Goal: Task Accomplishment & Management: Manage account settings

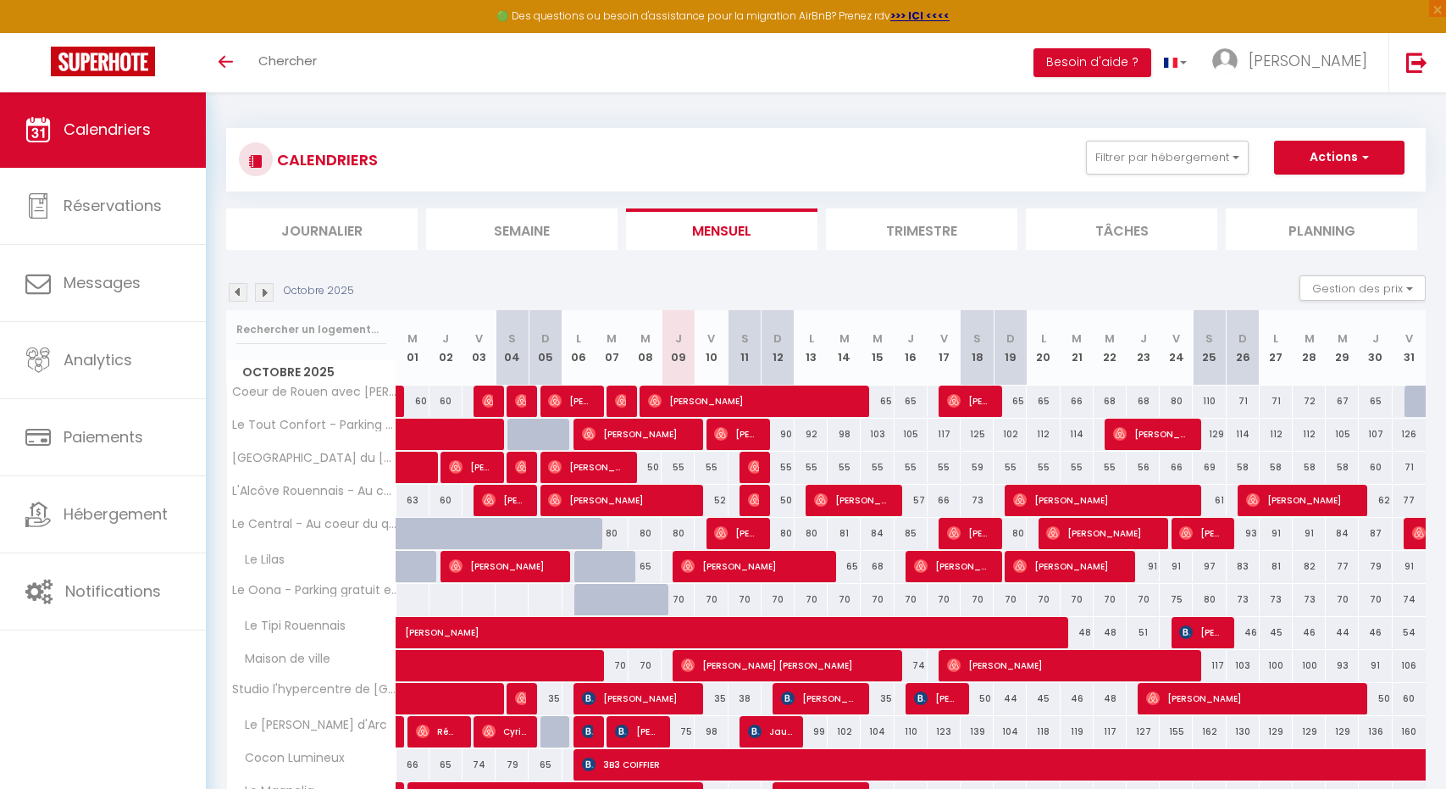
click at [578, 407] on span "[PERSON_NAME]" at bounding box center [570, 401] width 44 height 32
select select "OK"
select select "0"
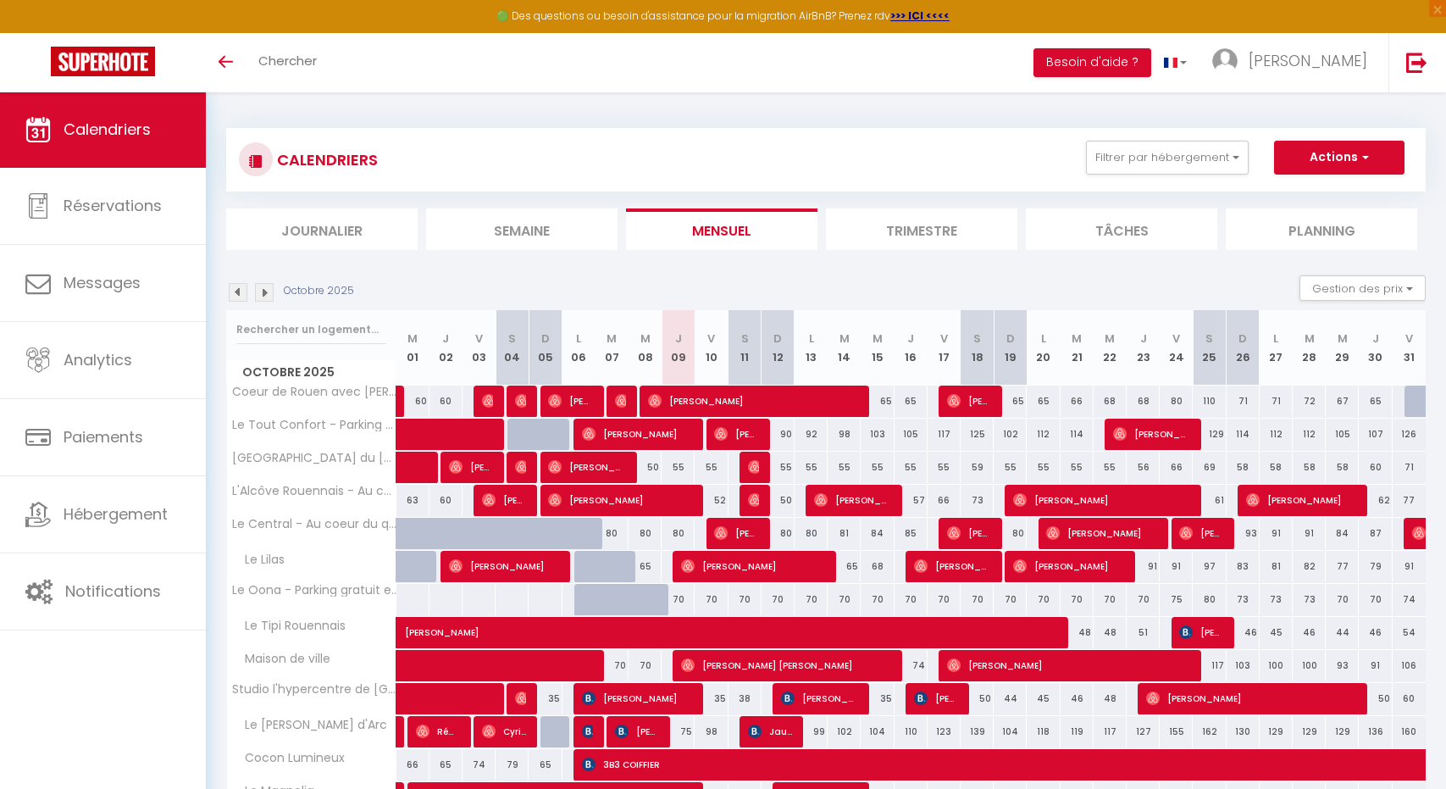
select select "1"
select select
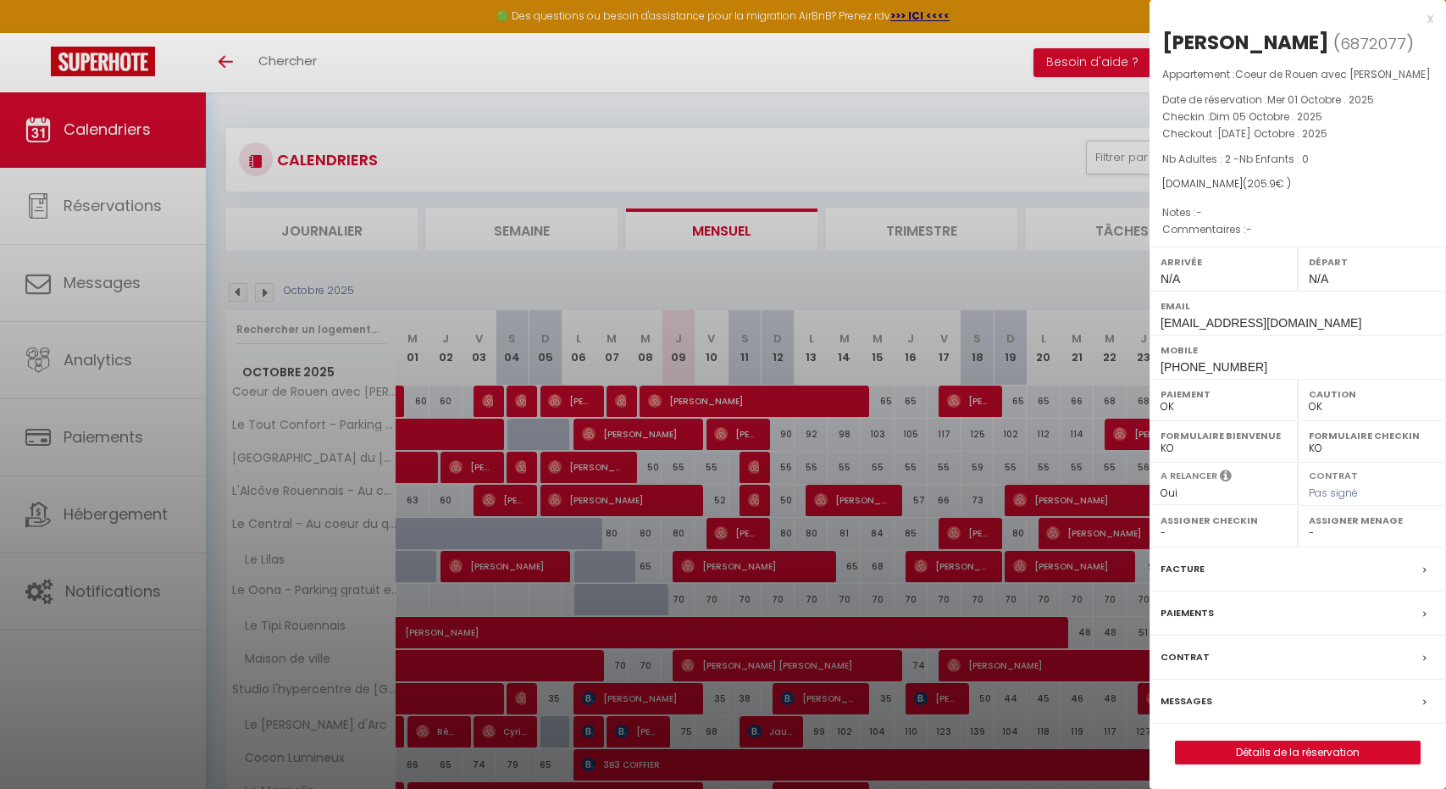
select select "45255"
click at [502, 296] on div at bounding box center [723, 394] width 1446 height 789
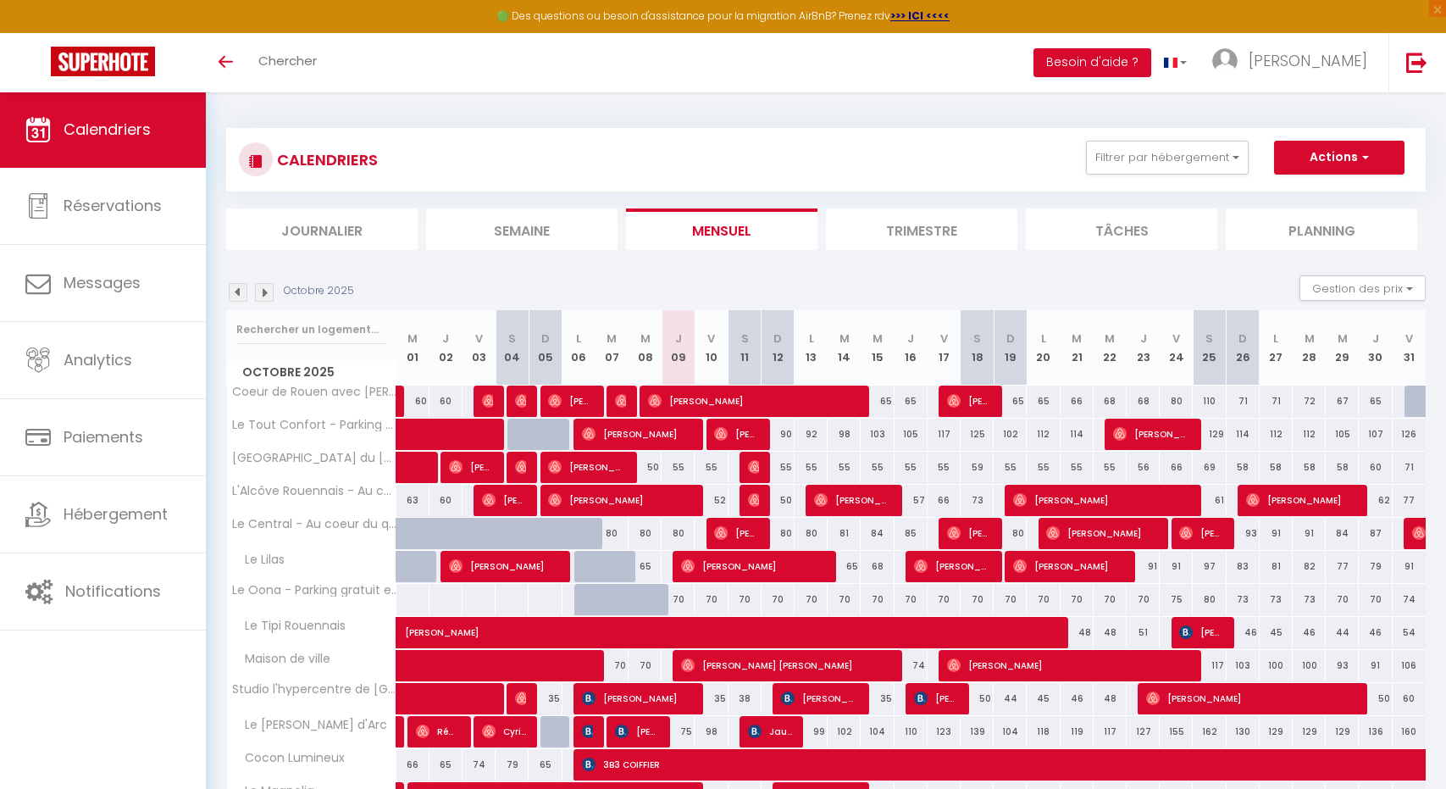
click at [484, 392] on span "[PERSON_NAME]" at bounding box center [487, 401] width 11 height 32
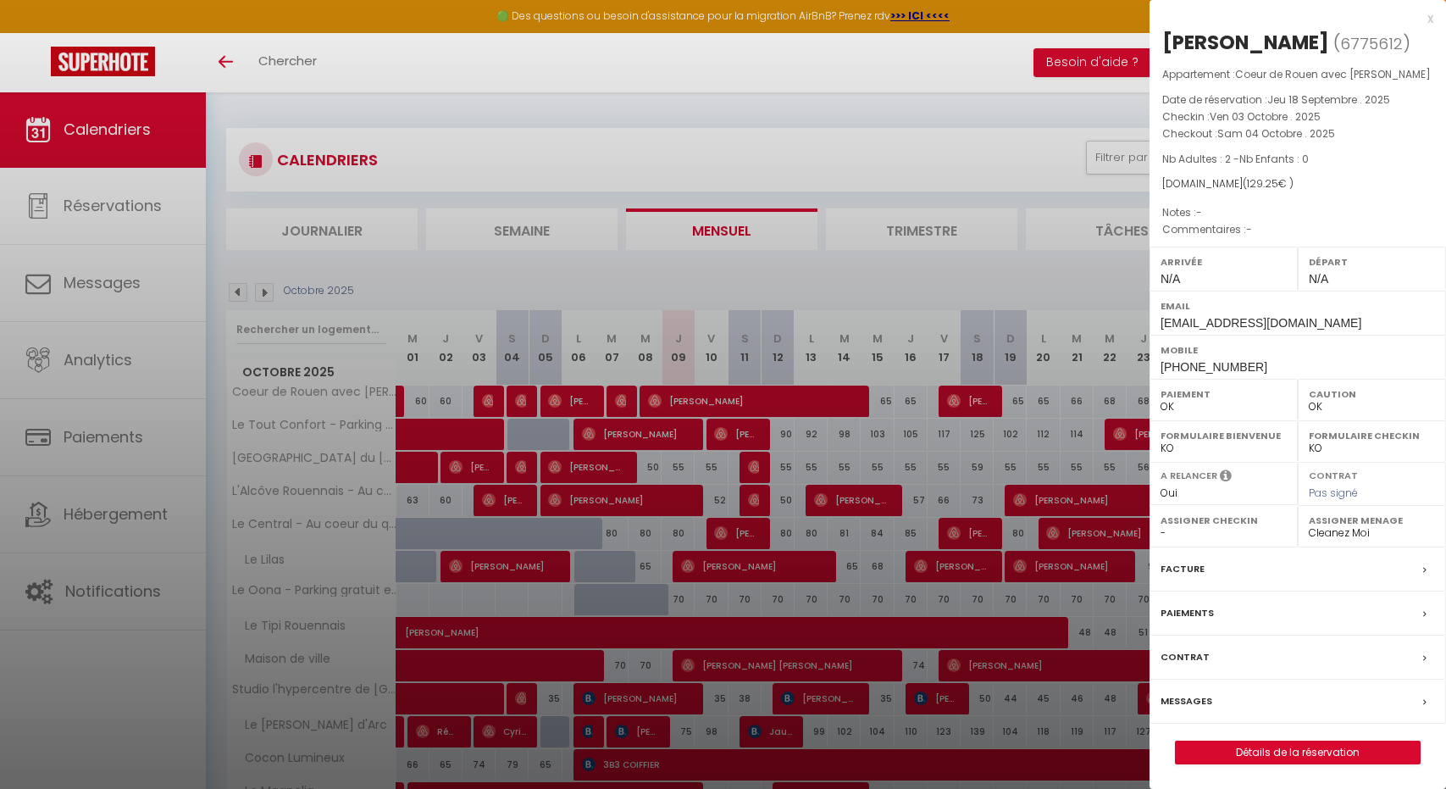
click at [517, 401] on div at bounding box center [723, 394] width 1446 height 789
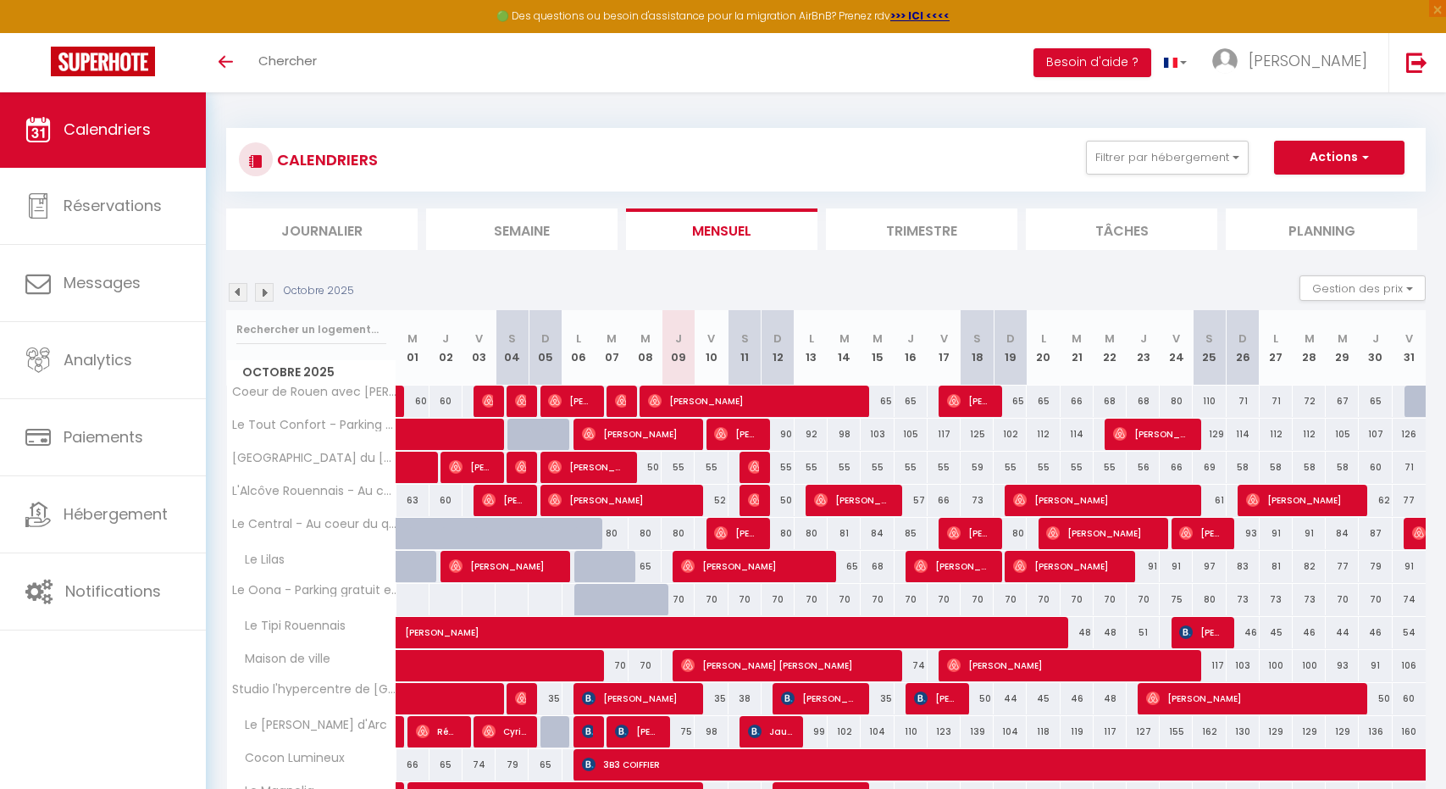
click at [517, 401] on img at bounding box center [522, 401] width 14 height 14
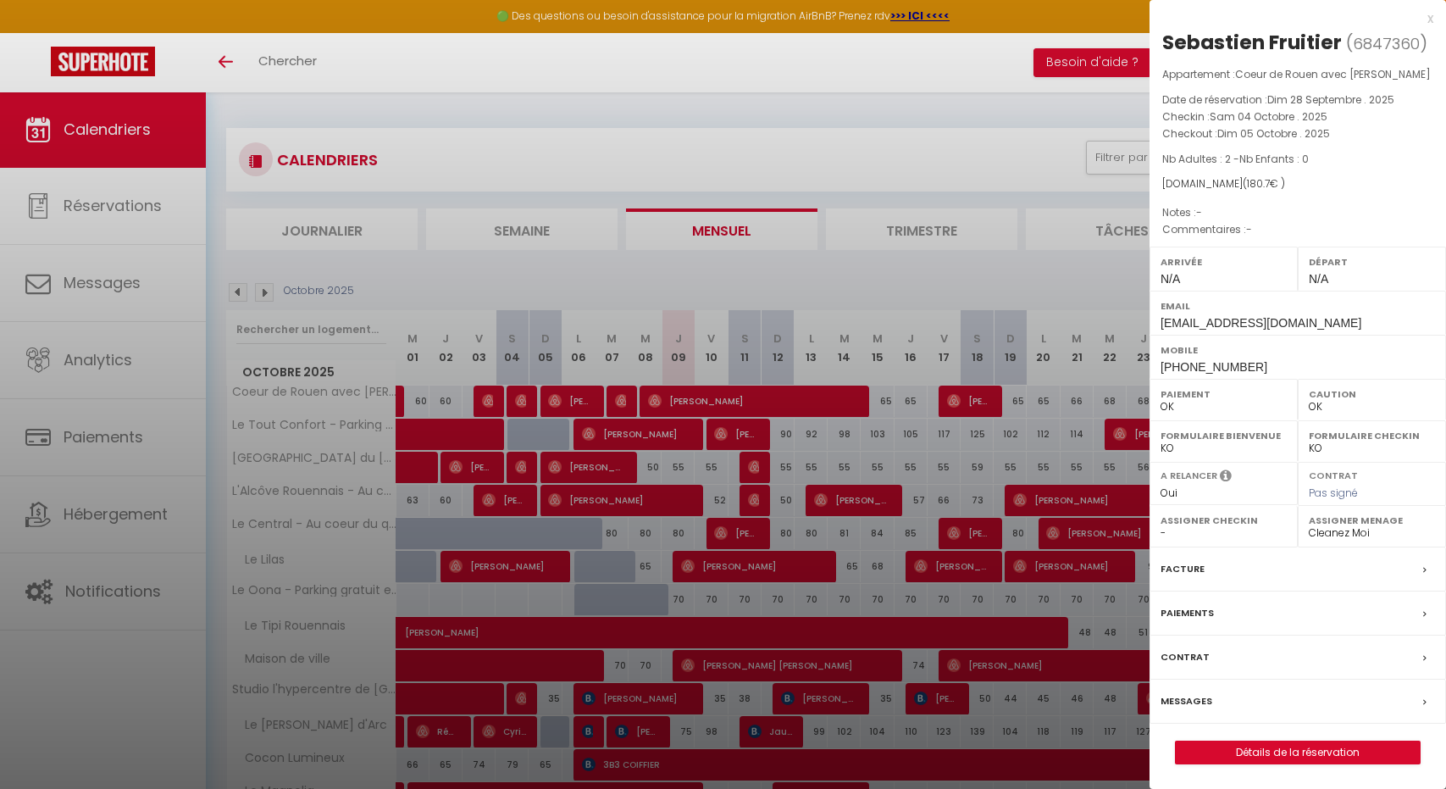
click at [555, 397] on div at bounding box center [723, 394] width 1446 height 789
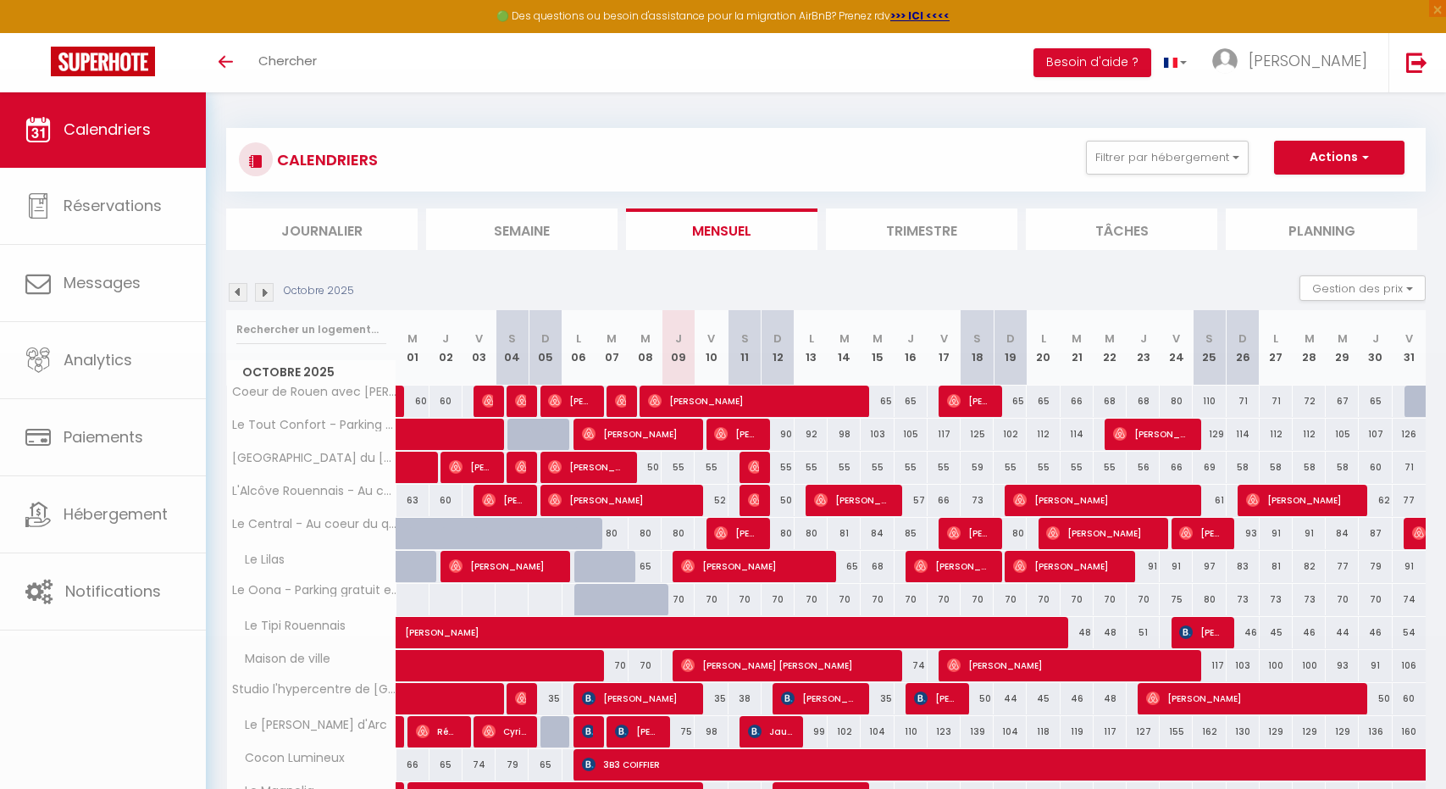
click at [558, 397] on img at bounding box center [555, 401] width 14 height 14
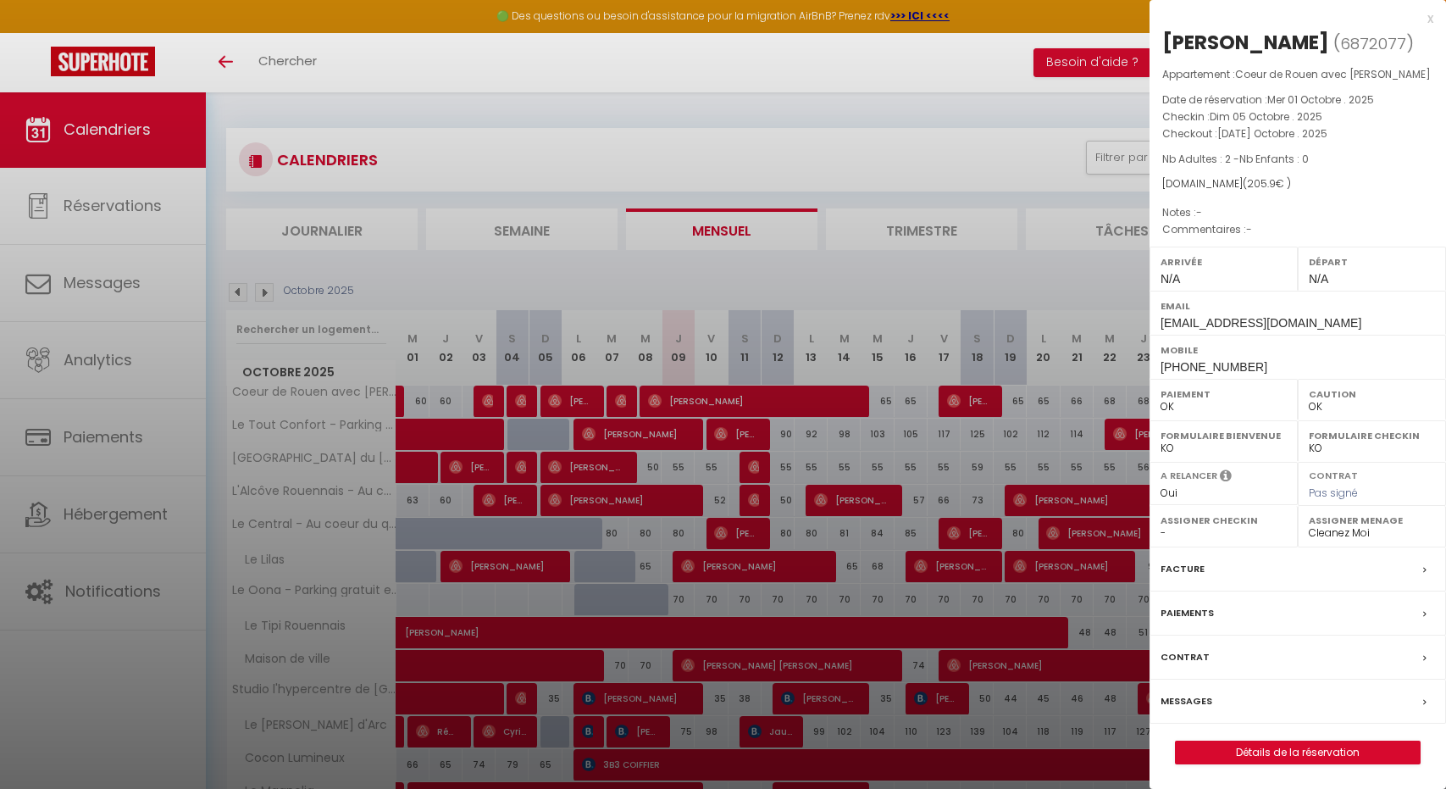
click at [626, 406] on div at bounding box center [723, 394] width 1446 height 789
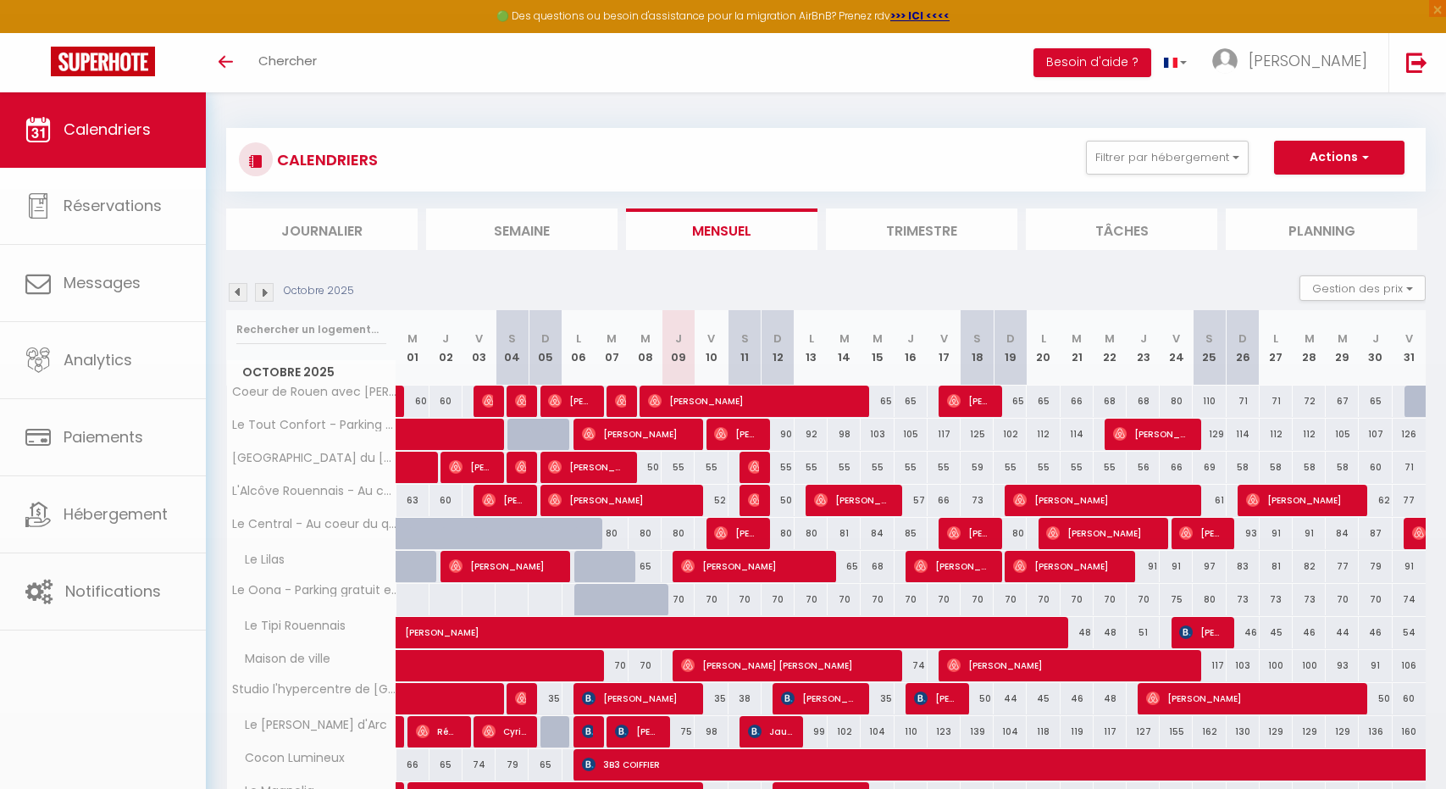
click at [626, 406] on div at bounding box center [623, 402] width 33 height 32
click at [621, 397] on img at bounding box center [622, 401] width 14 height 14
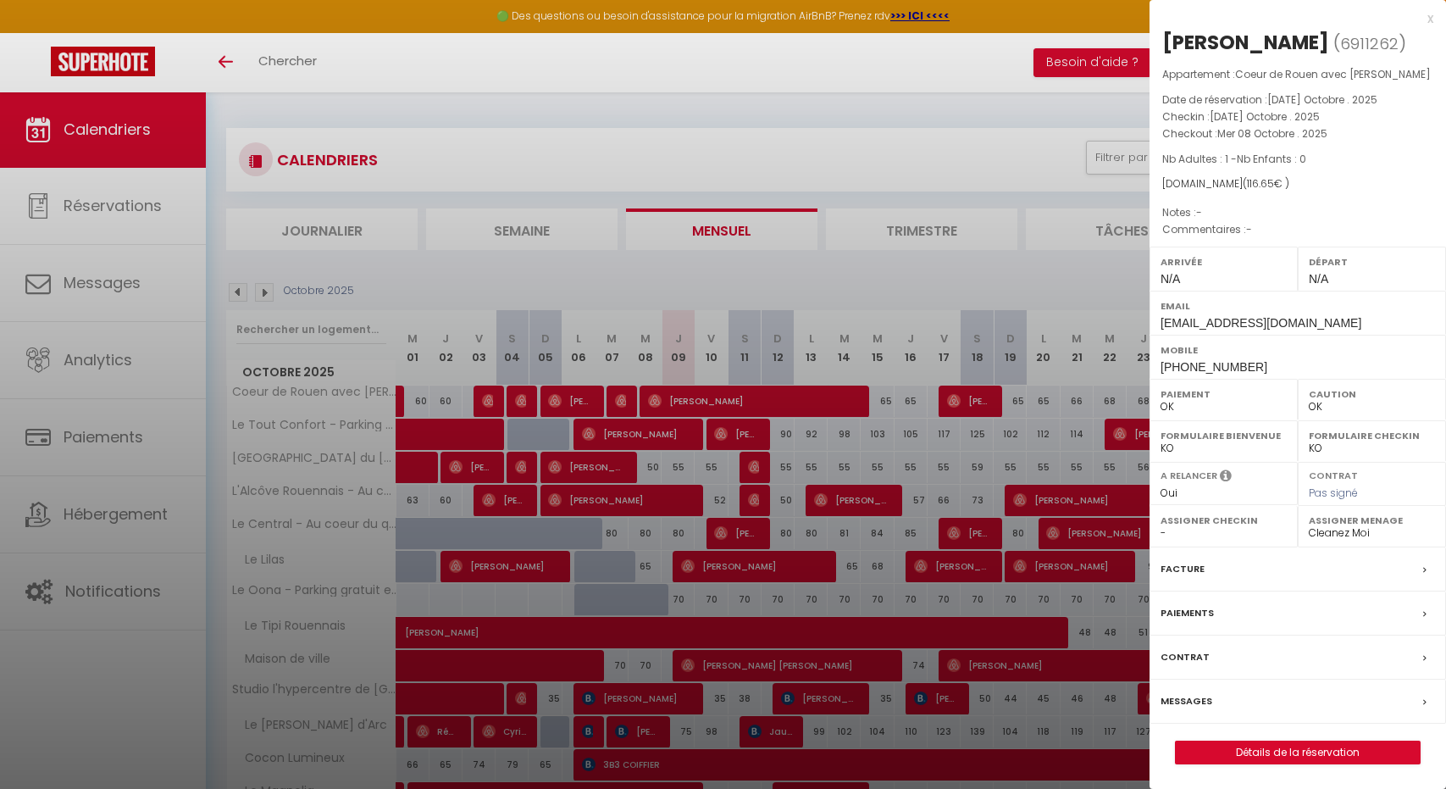
click at [715, 277] on div at bounding box center [723, 394] width 1446 height 789
